Goal: Transaction & Acquisition: Subscribe to service/newsletter

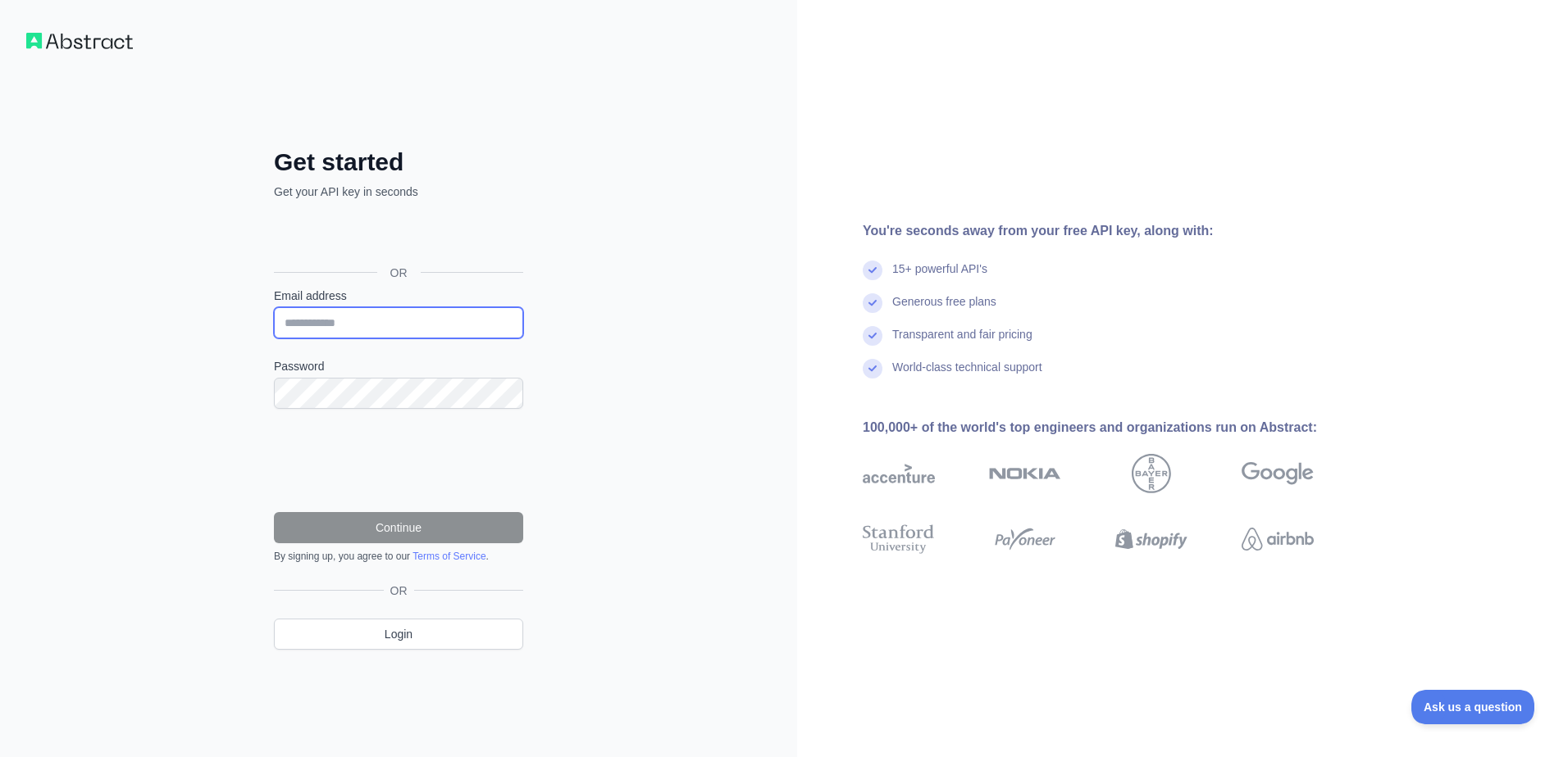
click at [368, 324] on input "Email address" at bounding box center [399, 322] width 250 height 31
type input "**********"
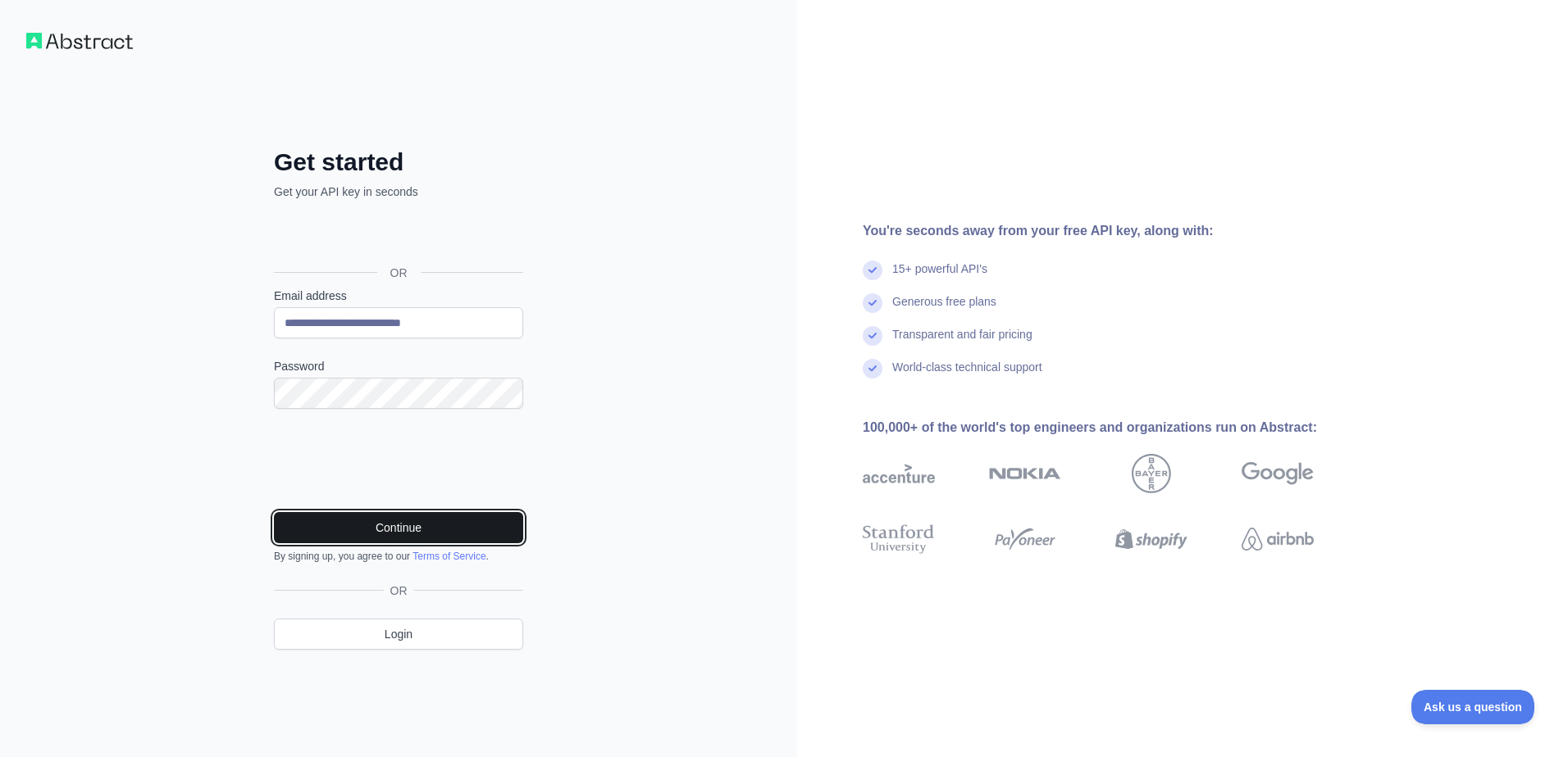
click at [404, 529] on button "Continue" at bounding box center [399, 528] width 250 height 31
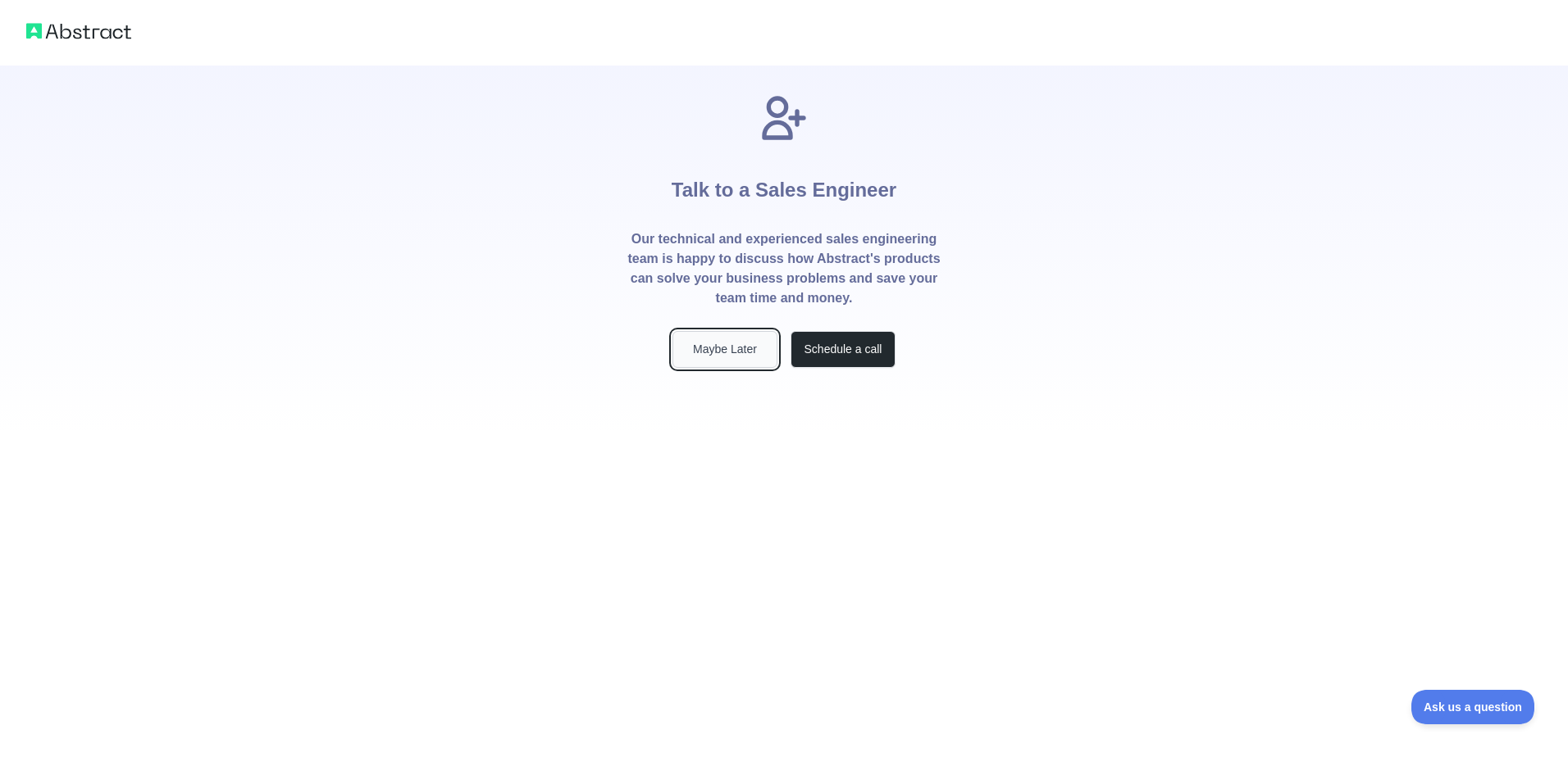
click at [722, 346] on button "Maybe Later" at bounding box center [725, 349] width 105 height 37
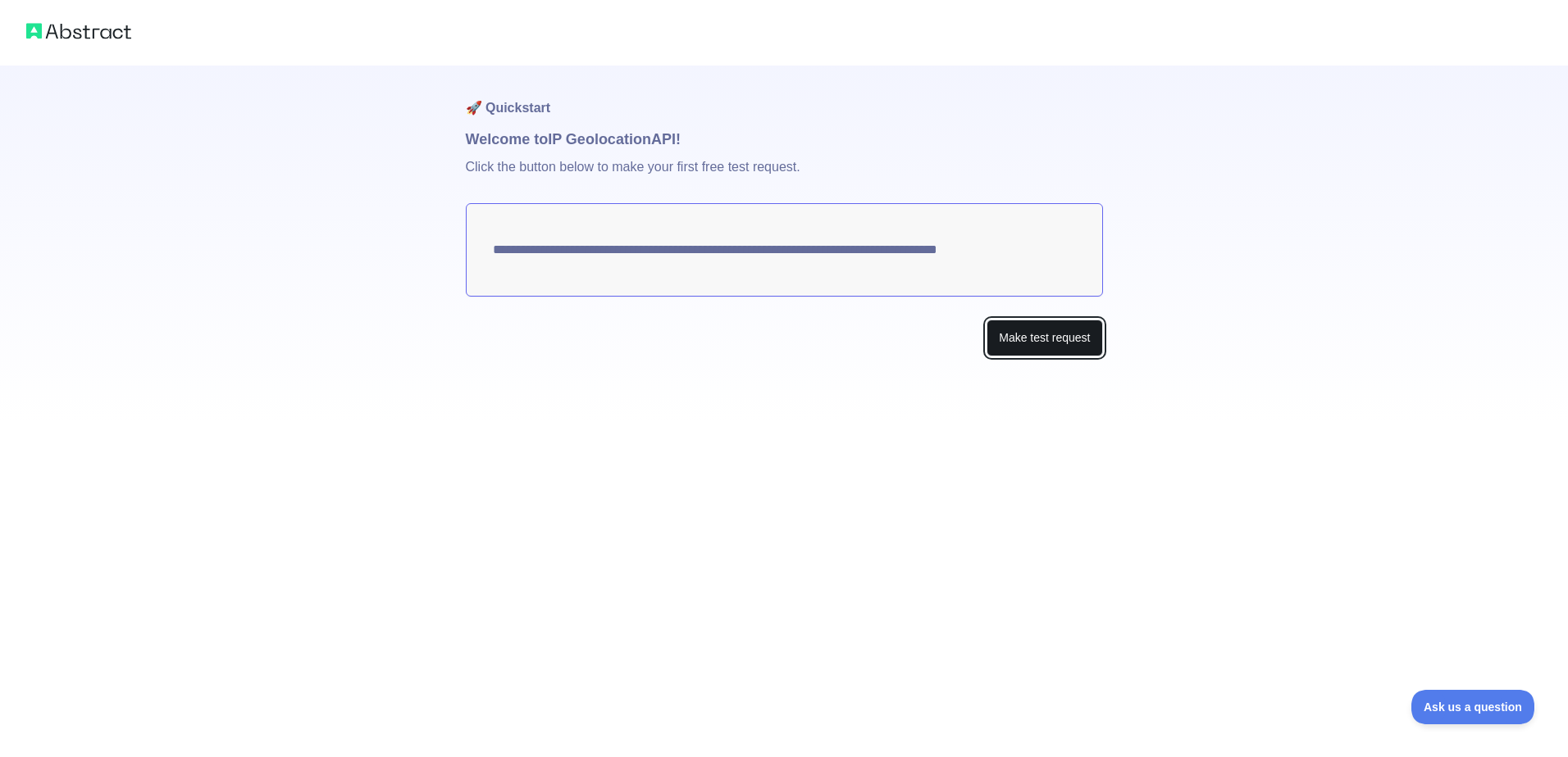
click at [1023, 331] on button "Make test request" at bounding box center [1044, 338] width 116 height 37
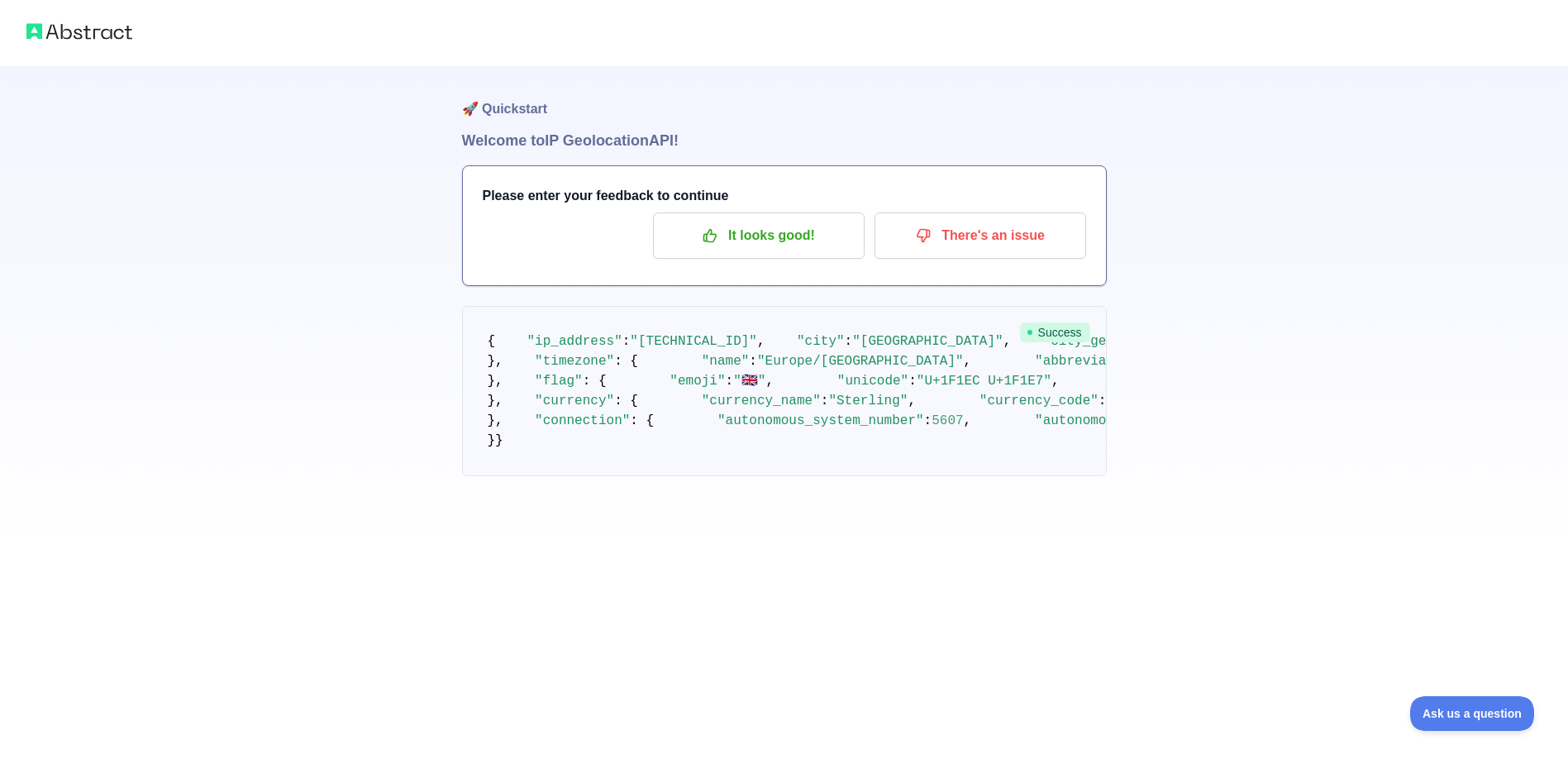
click at [1060, 333] on span "Success" at bounding box center [1055, 332] width 70 height 20
click at [787, 234] on p "It looks good!" at bounding box center [758, 236] width 187 height 28
